Goal: Task Accomplishment & Management: Use online tool/utility

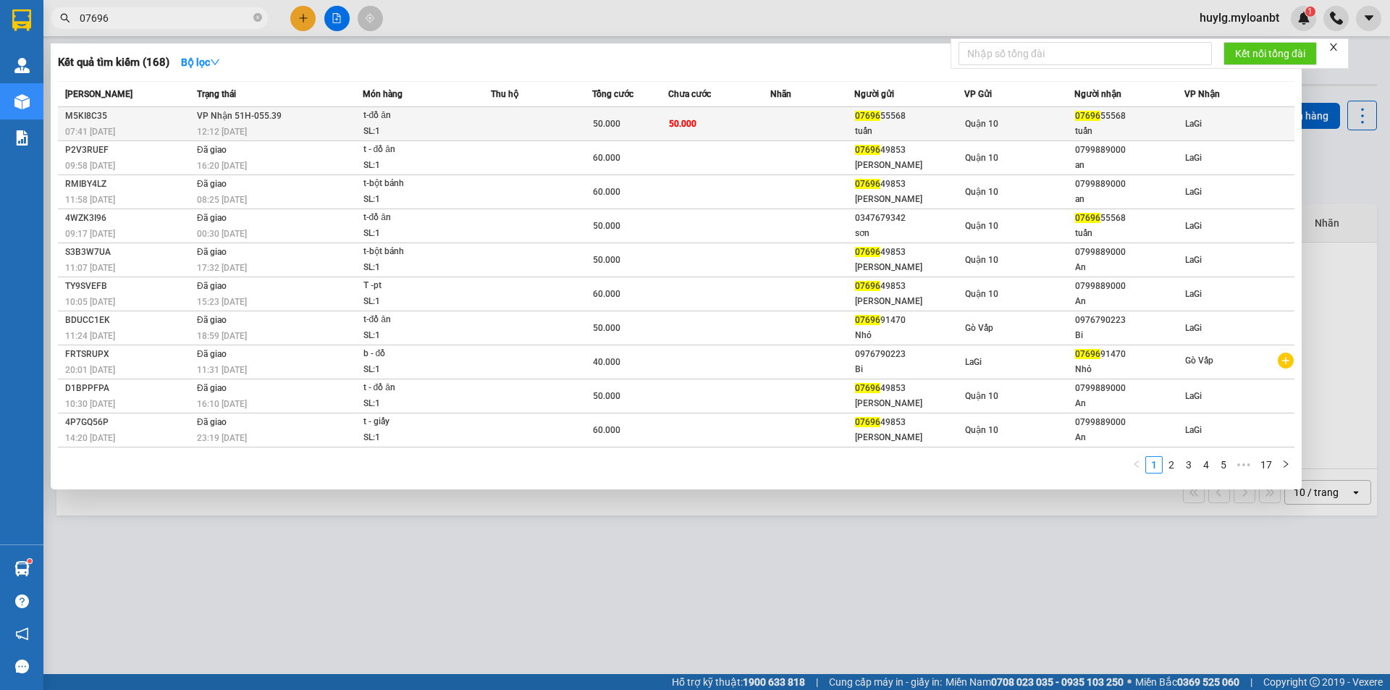
type input "07696"
click at [706, 121] on td "50.000" at bounding box center [718, 124] width 101 height 34
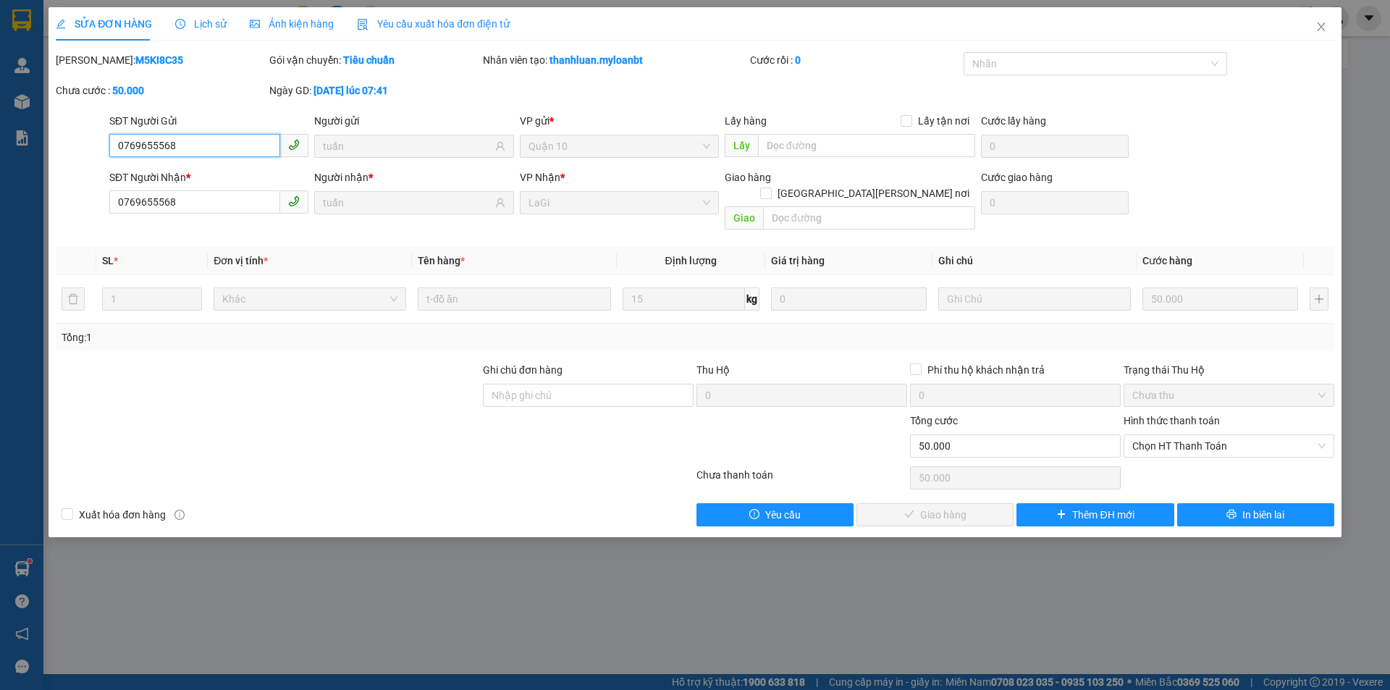
type input "0769655568"
type input "tuấn"
type input "0769655568"
type input "tuấn"
type input "50.000"
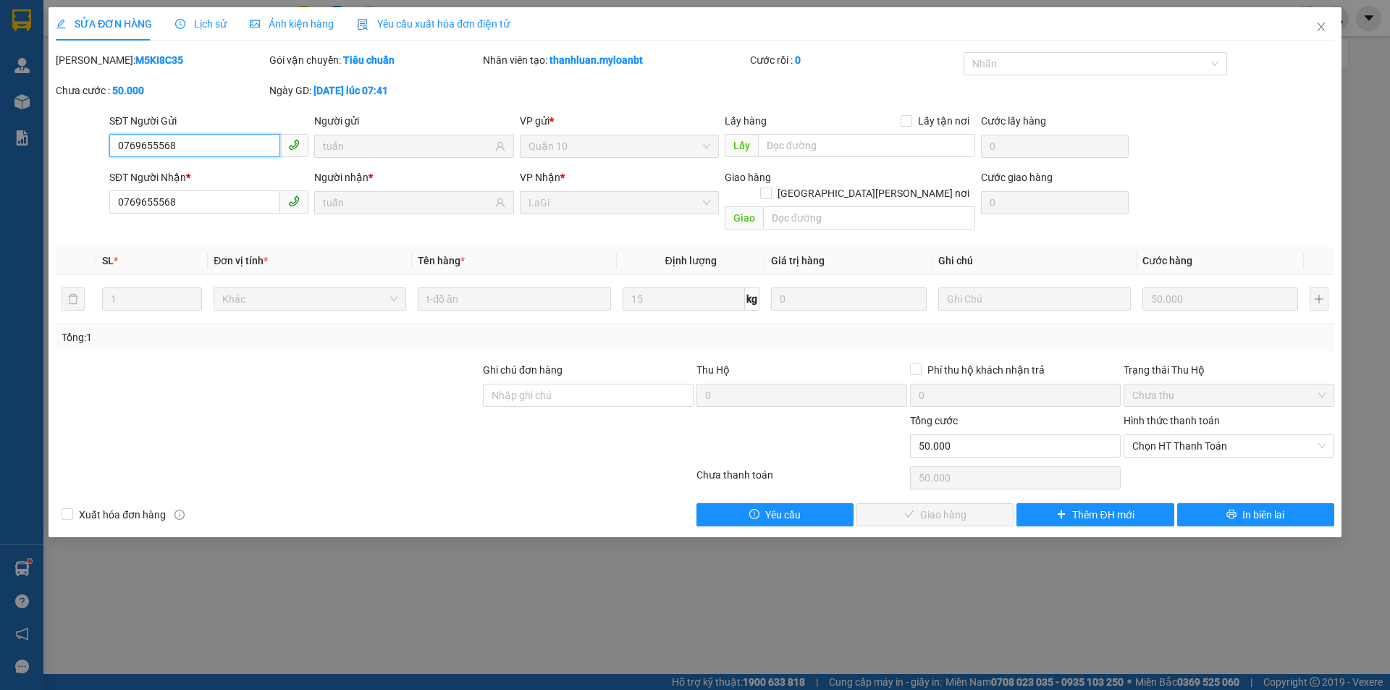
type input "50.000"
click at [1327, 28] on icon "close" at bounding box center [1322, 27] width 12 height 12
